Goal: Task Accomplishment & Management: Complete application form

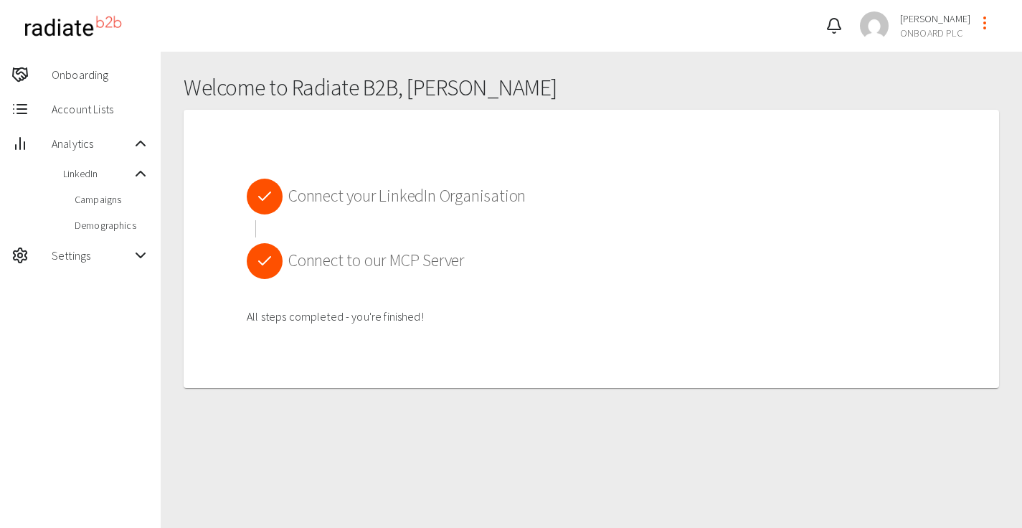
click at [287, 202] on span at bounding box center [268, 197] width 42 height 36
click at [269, 204] on icon at bounding box center [264, 196] width 17 height 17
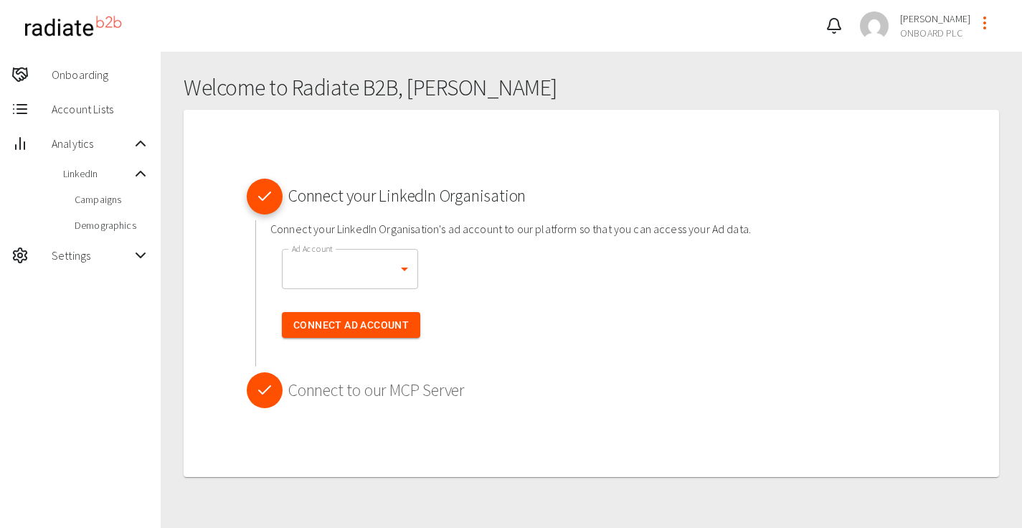
click at [390, 271] on body "Mohamed Mahmoud ONBOARD PLC Onboarding Account Lists Analytics LinkedIn Campaig…" at bounding box center [511, 290] width 1022 height 580
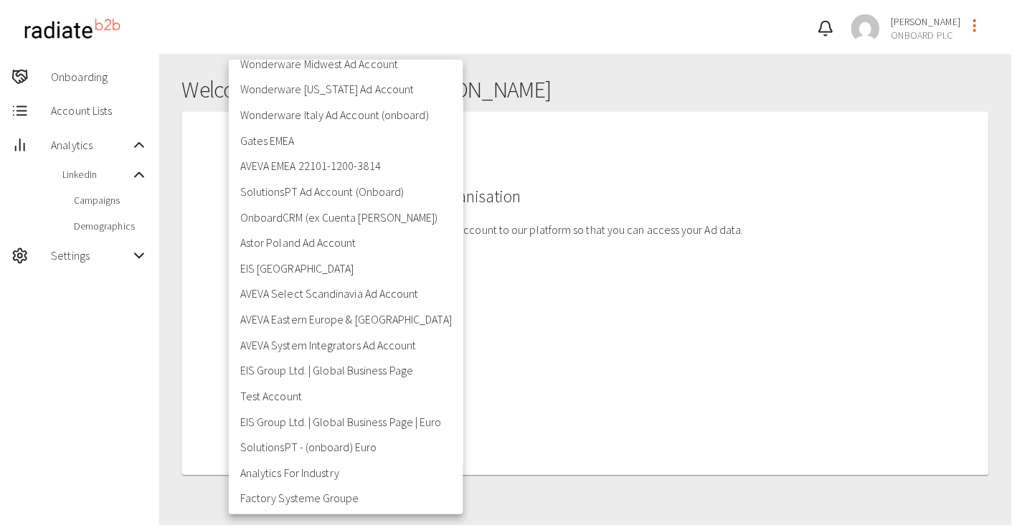
scroll to position [263, 0]
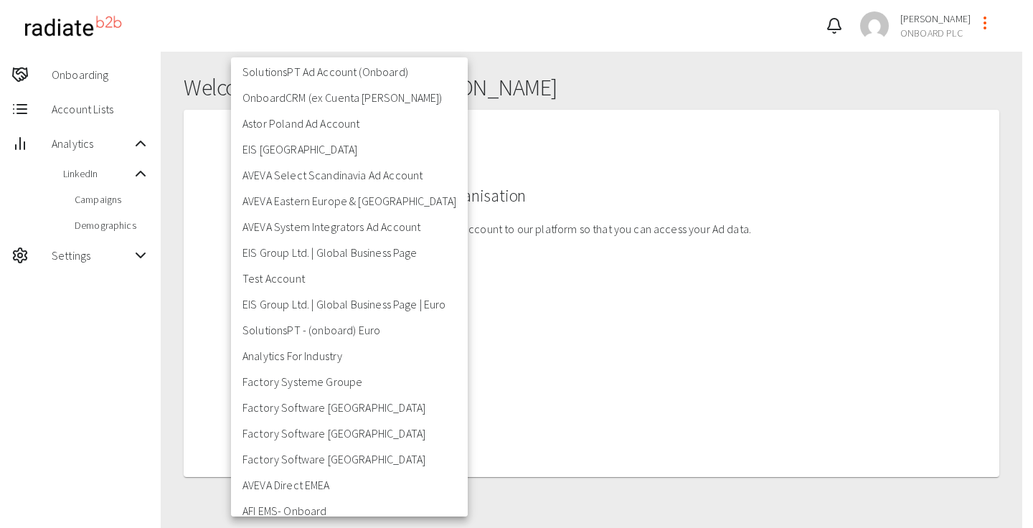
click at [370, 427] on li "Factory Software Germany" at bounding box center [349, 433] width 237 height 26
type input "512060593"
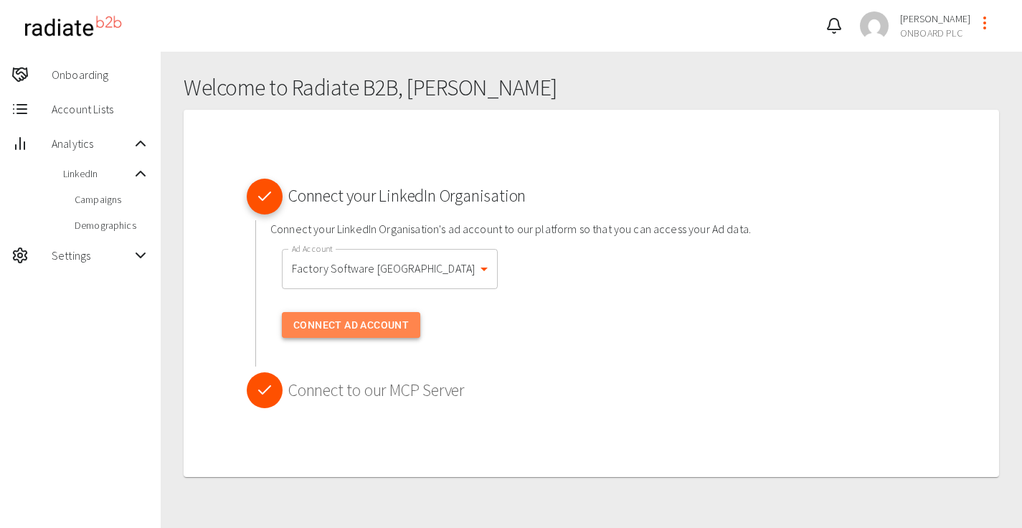
click at [380, 321] on button "Connect Ad Account" at bounding box center [351, 325] width 138 height 27
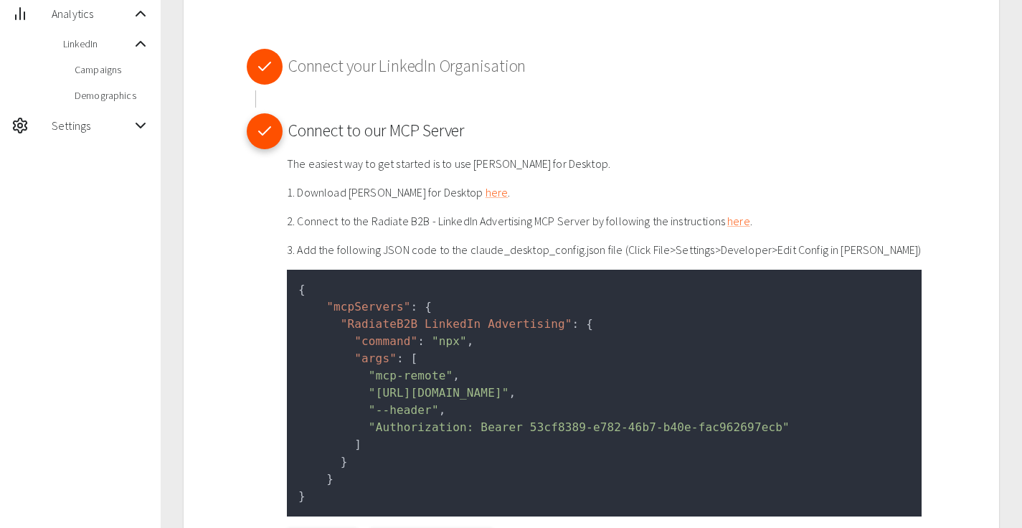
scroll to position [244, 0]
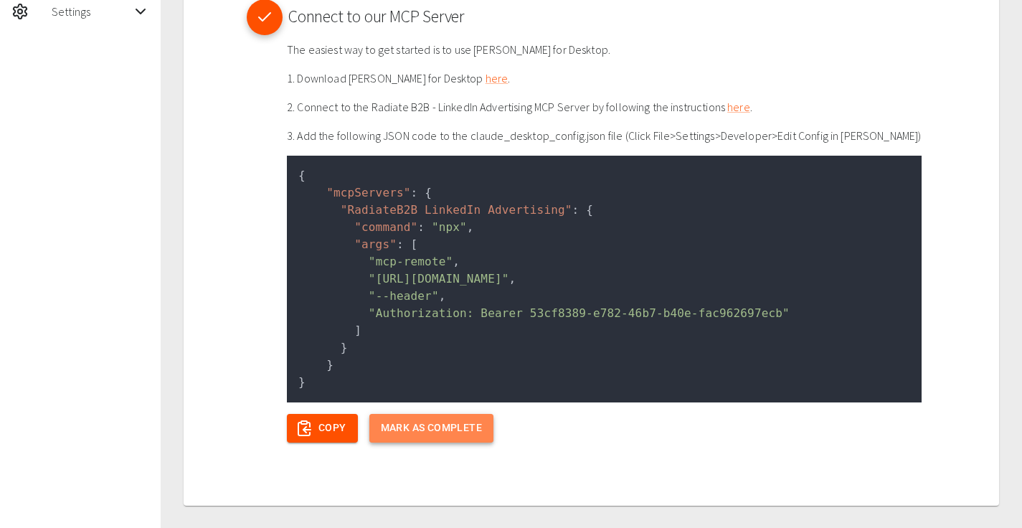
click at [429, 434] on button "Mark as Complete" at bounding box center [432, 428] width 124 height 29
click at [462, 434] on button "Mark as Complete" at bounding box center [432, 428] width 124 height 29
click at [433, 430] on button "Mark as Complete" at bounding box center [432, 428] width 124 height 29
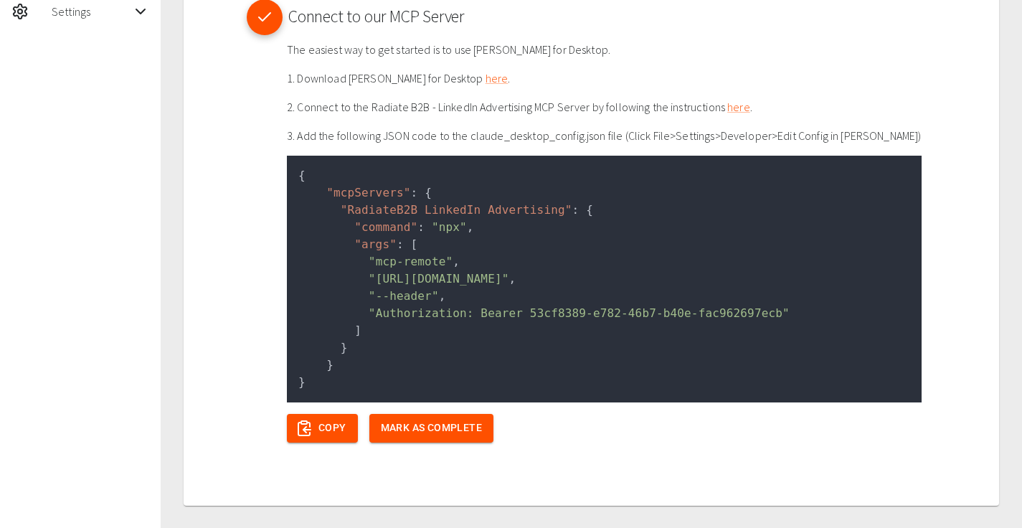
click at [457, 443] on div "Connect your LinkedIn Organisation Connect to our MCP Server The easiest way to…" at bounding box center [587, 186] width 796 height 629
click at [456, 431] on button "Mark as Complete" at bounding box center [432, 428] width 124 height 29
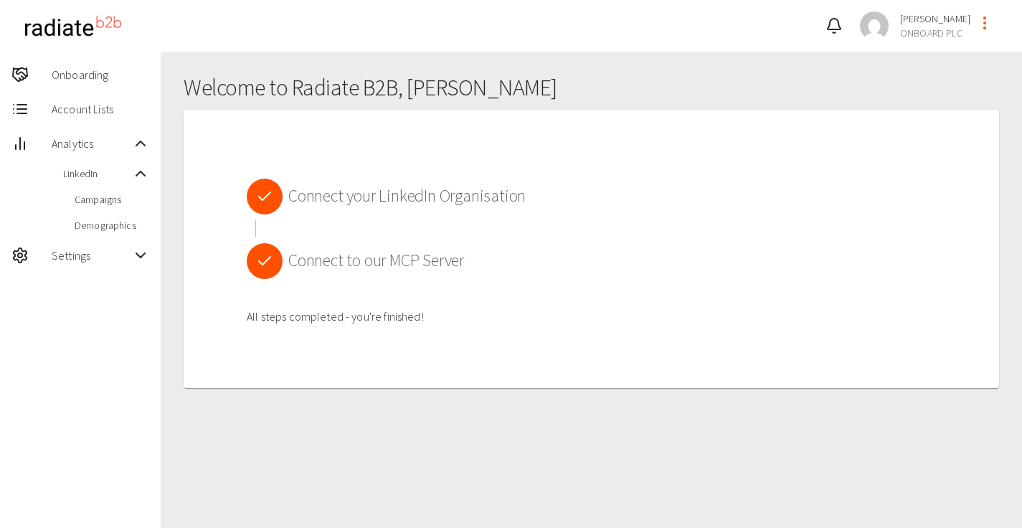
scroll to position [52, 0]
